Goal: Information Seeking & Learning: Learn about a topic

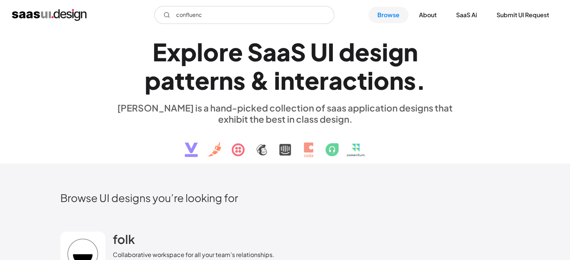
type input "confluence"
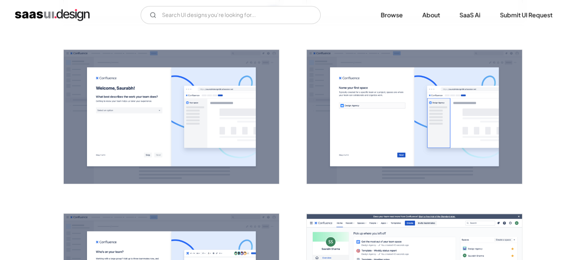
scroll to position [637, 0]
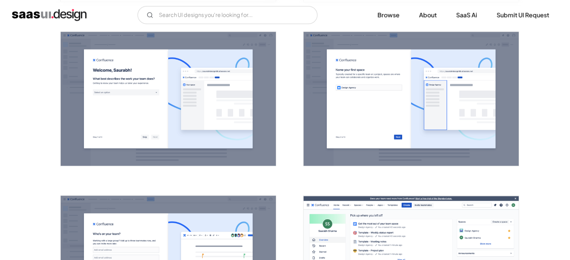
click at [201, 124] on img "open lightbox" at bounding box center [168, 99] width 215 height 135
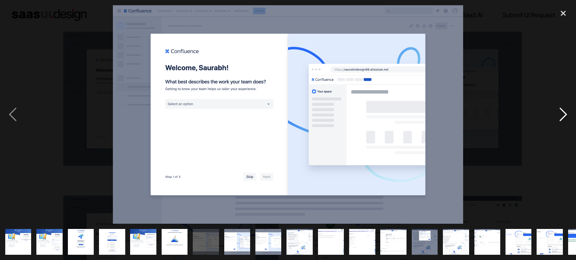
click at [564, 114] on div "next image" at bounding box center [562, 114] width 25 height 219
